Goal: Navigation & Orientation: Find specific page/section

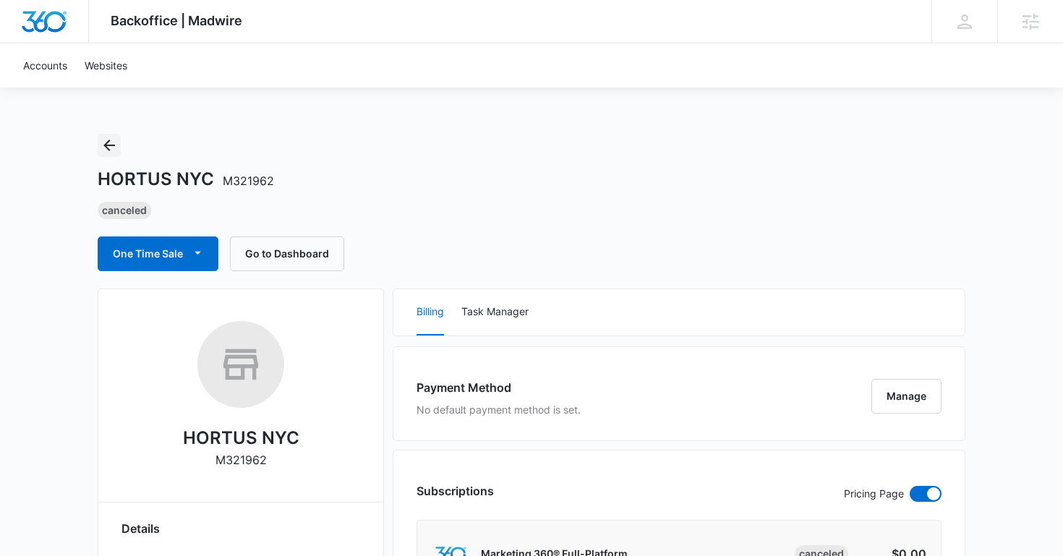
click at [102, 145] on icon "Back" at bounding box center [109, 145] width 17 height 17
